Goal: Information Seeking & Learning: Learn about a topic

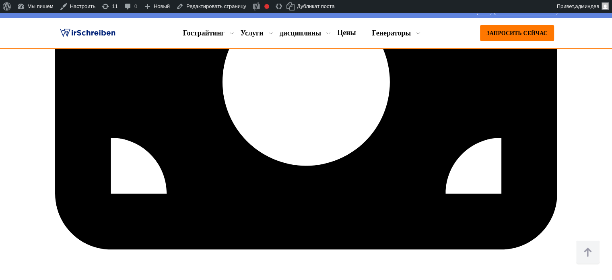
scroll to position [2758, 0]
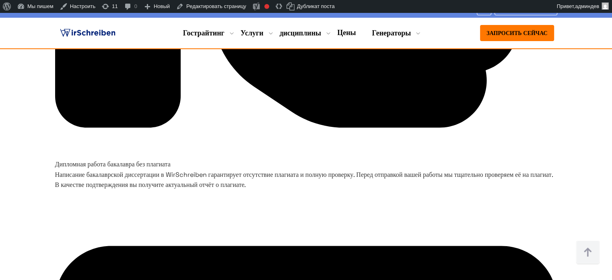
scroll to position [2395, 0]
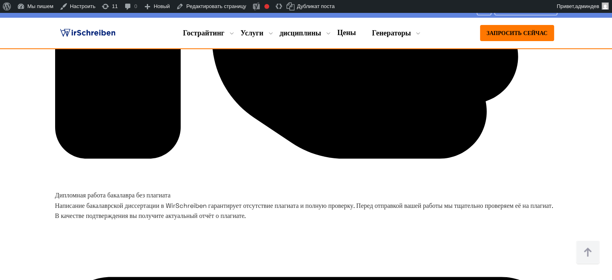
copy font "WirSchreiben"
drag, startPoint x: 161, startPoint y: 115, endPoint x: 112, endPoint y: 111, distance: 48.9
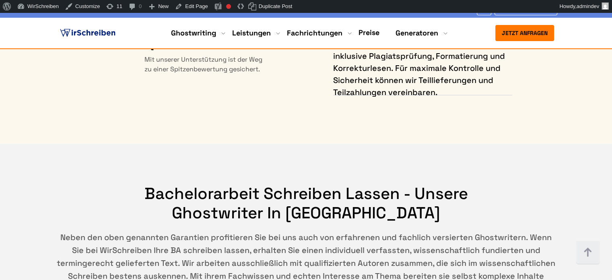
scroll to position [4953, 0]
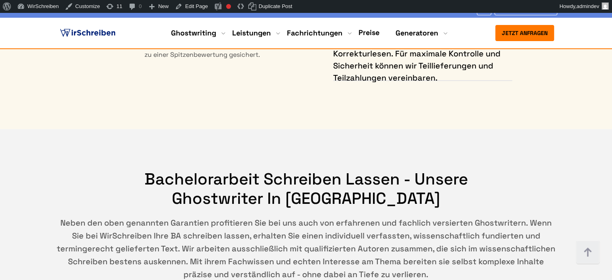
drag, startPoint x: 275, startPoint y: 107, endPoint x: 343, endPoint y: 130, distance: 71.3
copy h2 "Unser Service im Überblick"
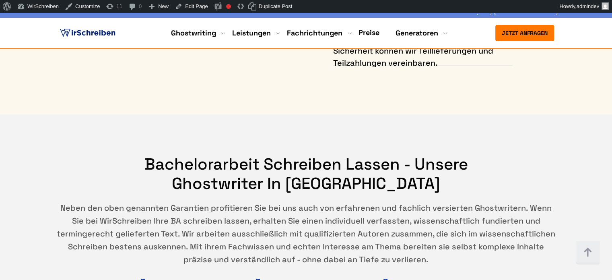
scroll to position [4993, 0]
